Goal: Find specific page/section: Find specific page/section

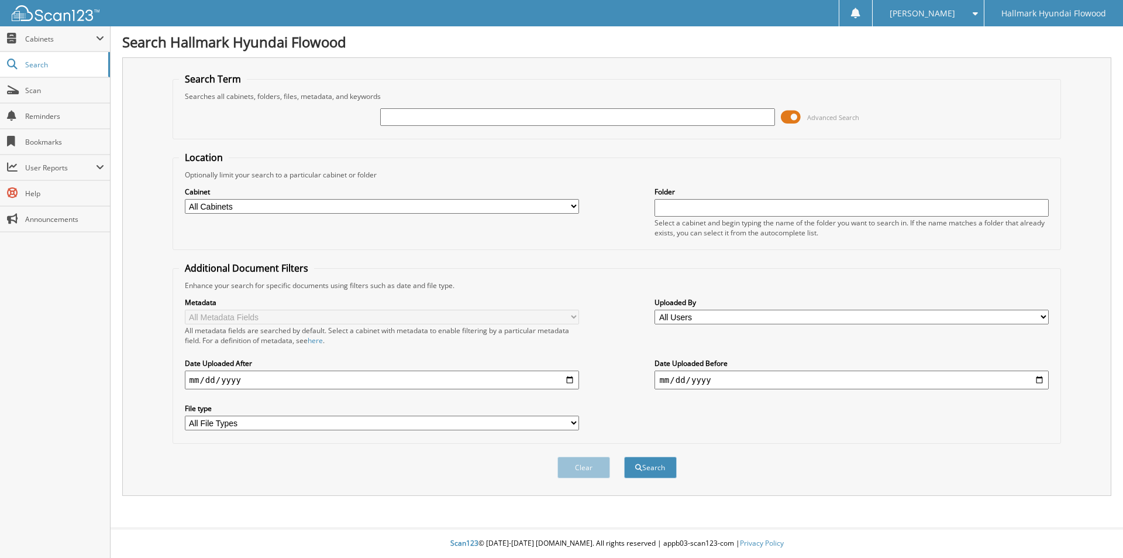
click at [429, 119] on input "text" at bounding box center [577, 117] width 394 height 18
type input "[PERSON_NAME]"
click at [661, 462] on button "Search" at bounding box center [650, 467] width 53 height 22
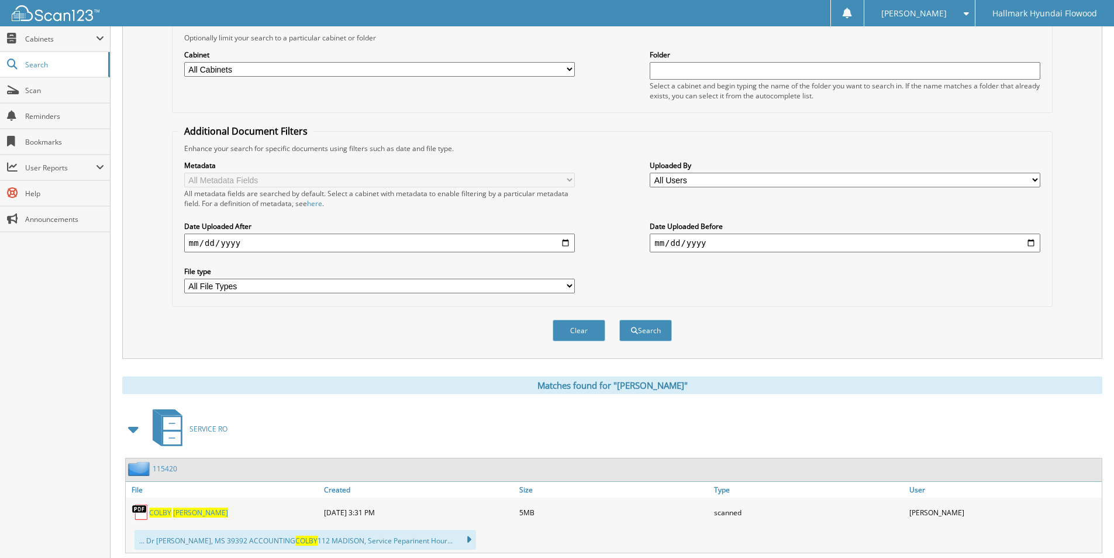
scroll to position [168, 0]
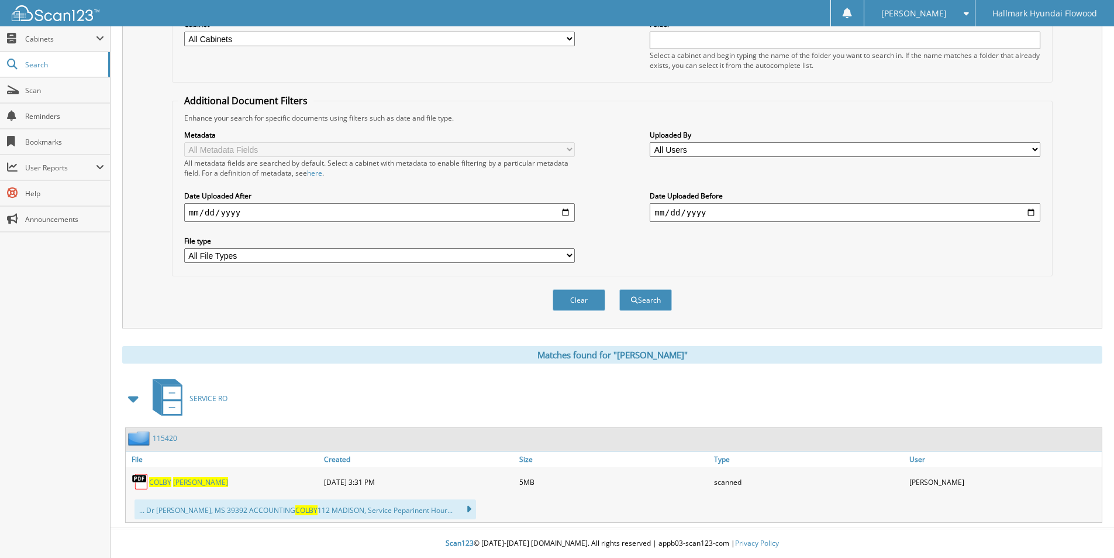
click at [170, 436] on link "115420" at bounding box center [165, 438] width 25 height 10
